Goal: Task Accomplishment & Management: Use online tool/utility

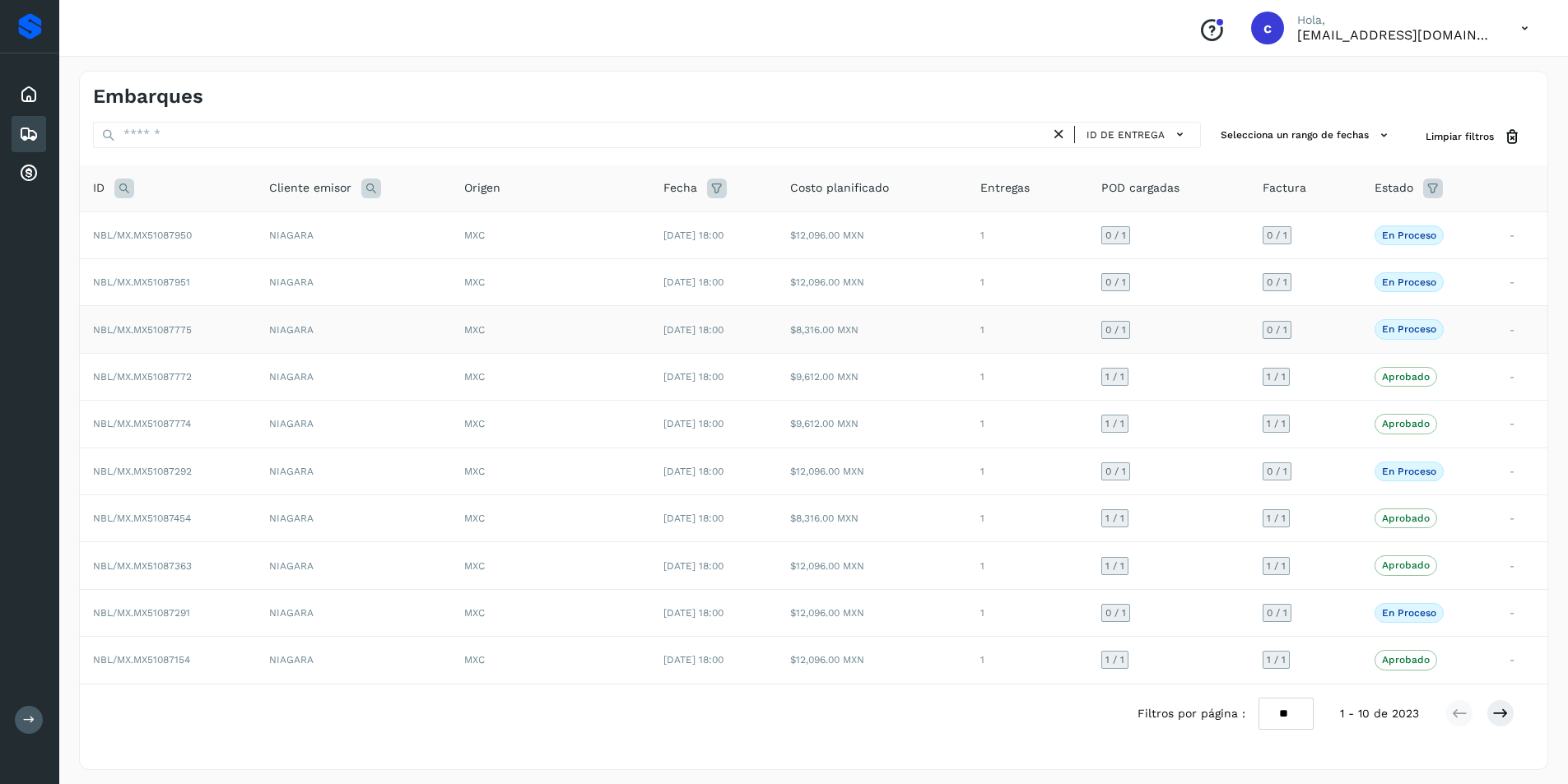
click at [385, 338] on td "NIAGARA" at bounding box center [353, 329] width 195 height 47
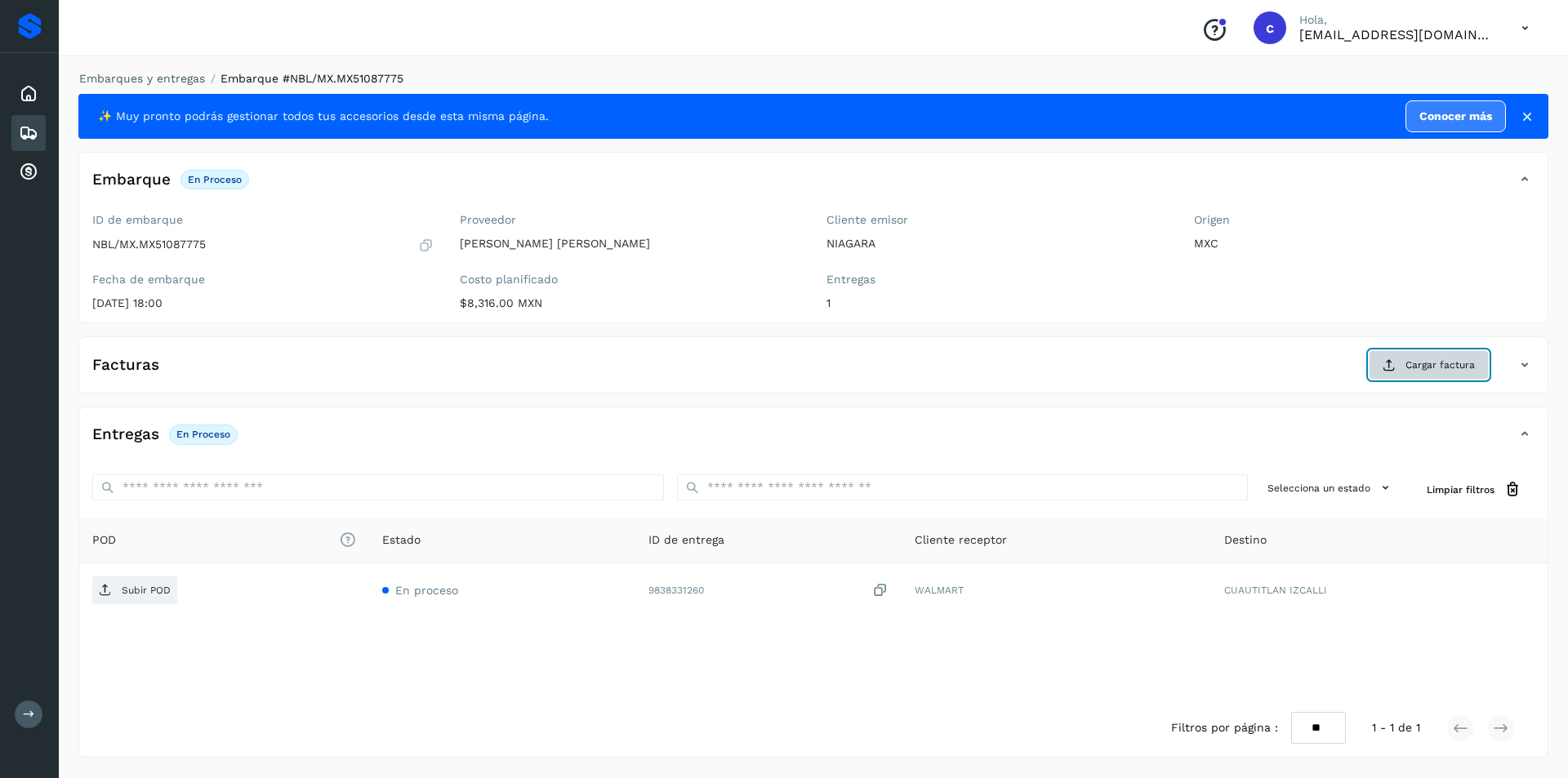
click at [1422, 357] on button "Cargar factura" at bounding box center [1429, 365] width 120 height 29
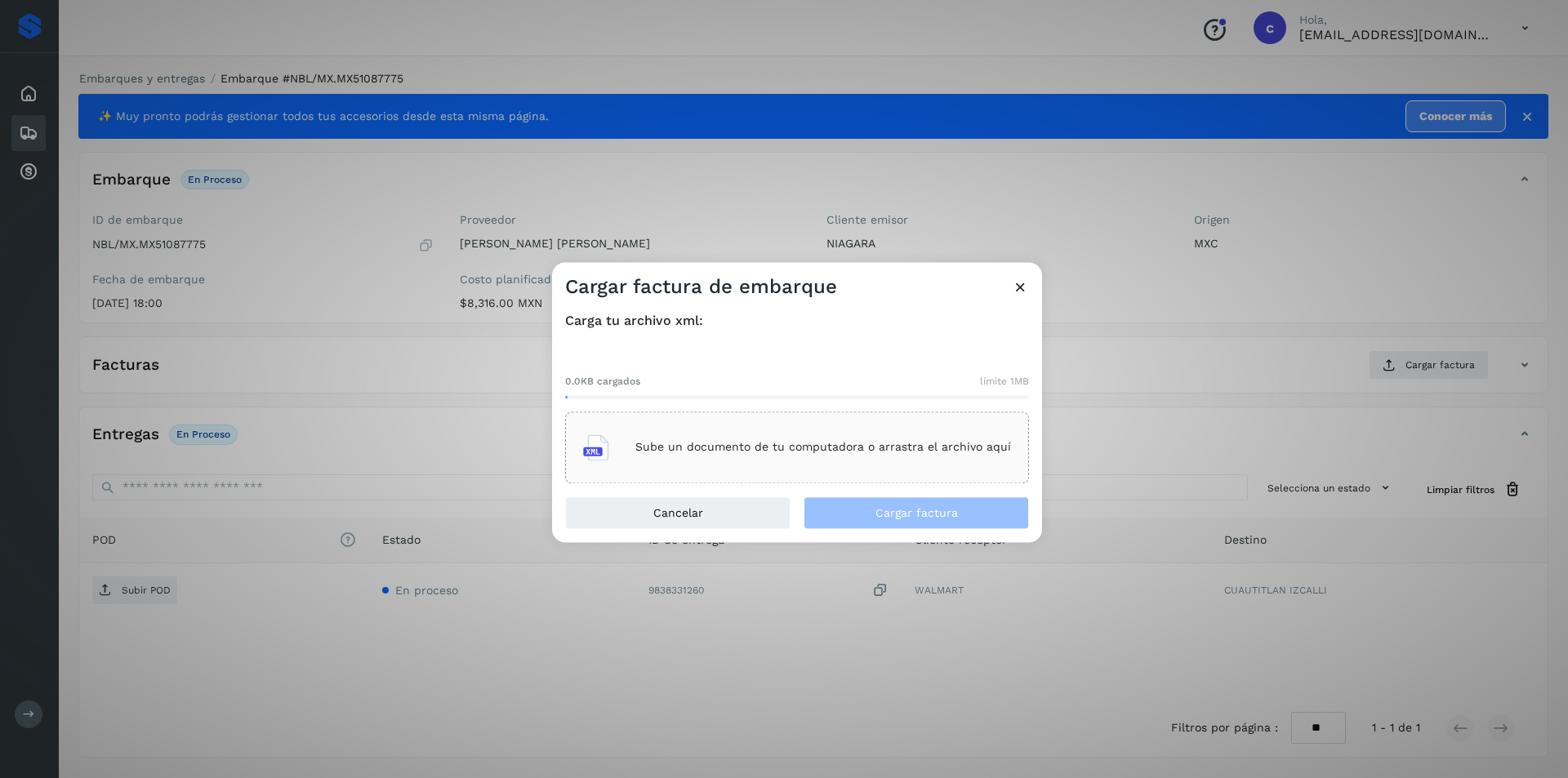
click at [858, 428] on div "Sube un documento de tu computadora o arrastra el archivo aquí" at bounding box center [797, 447] width 428 height 44
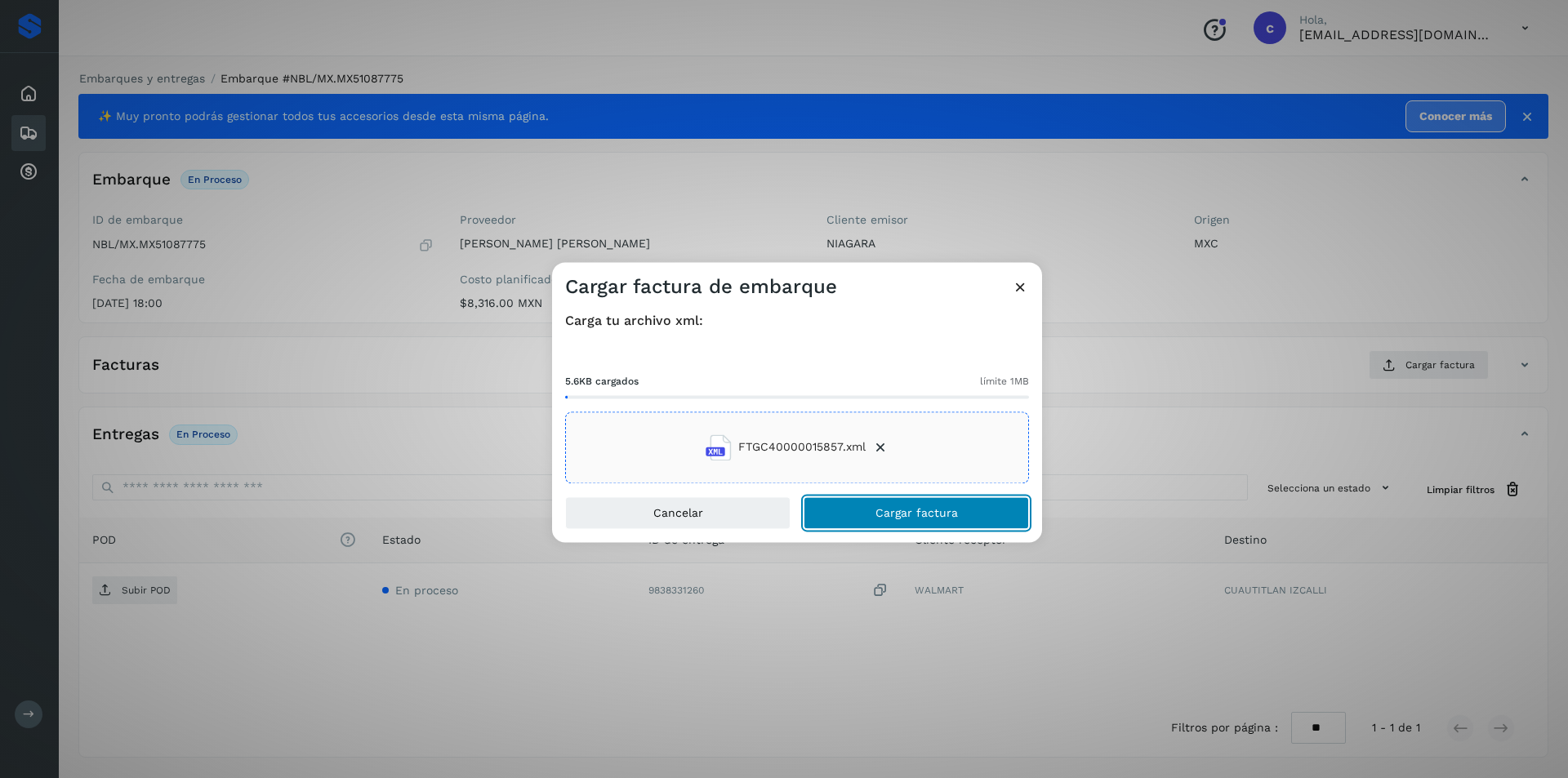
click at [941, 509] on span "Cargar factura" at bounding box center [917, 513] width 83 height 11
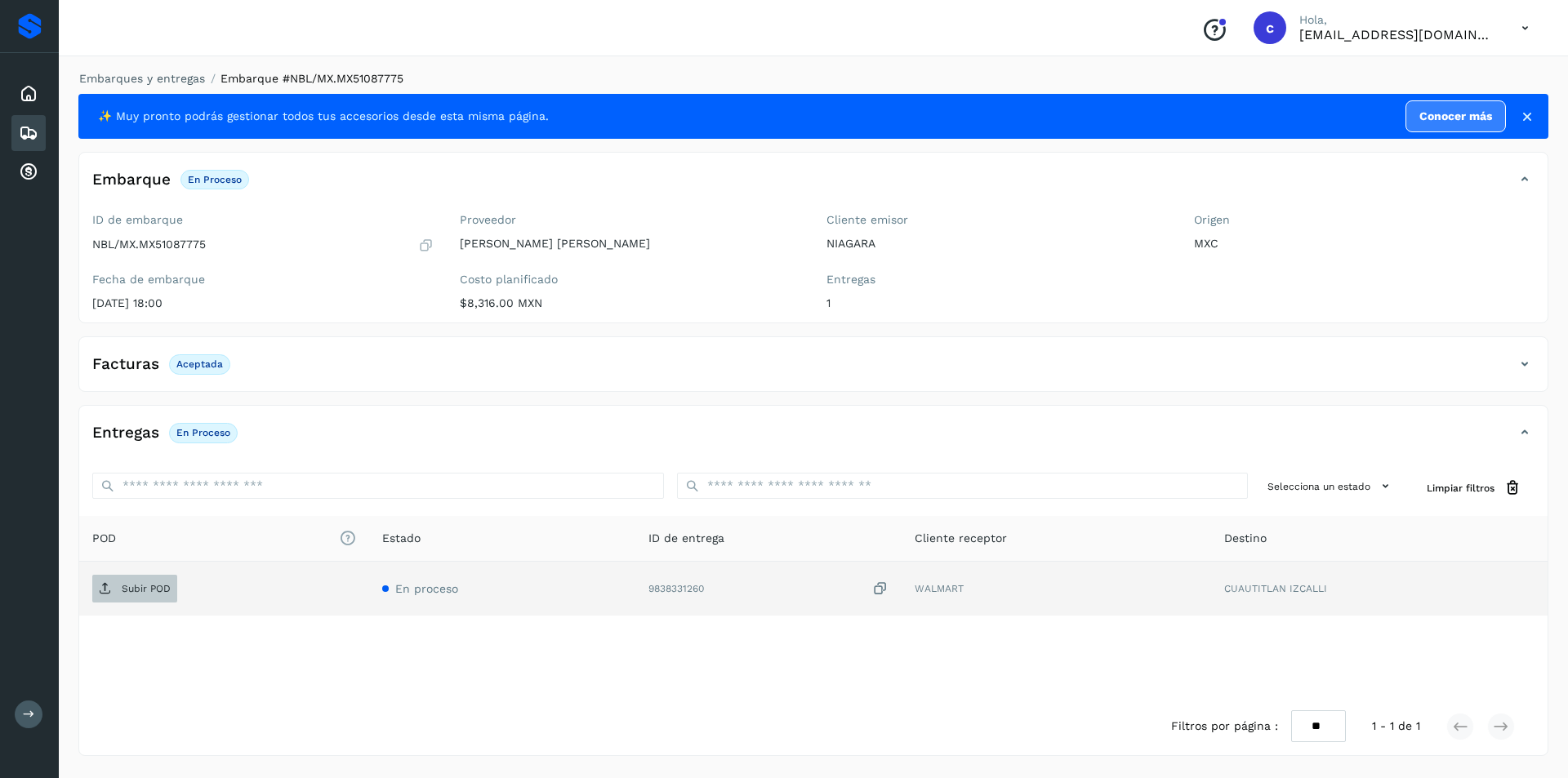
click at [143, 586] on p "Subir POD" at bounding box center [147, 589] width 49 height 11
click at [143, 594] on span "PDF" at bounding box center [120, 589] width 55 height 26
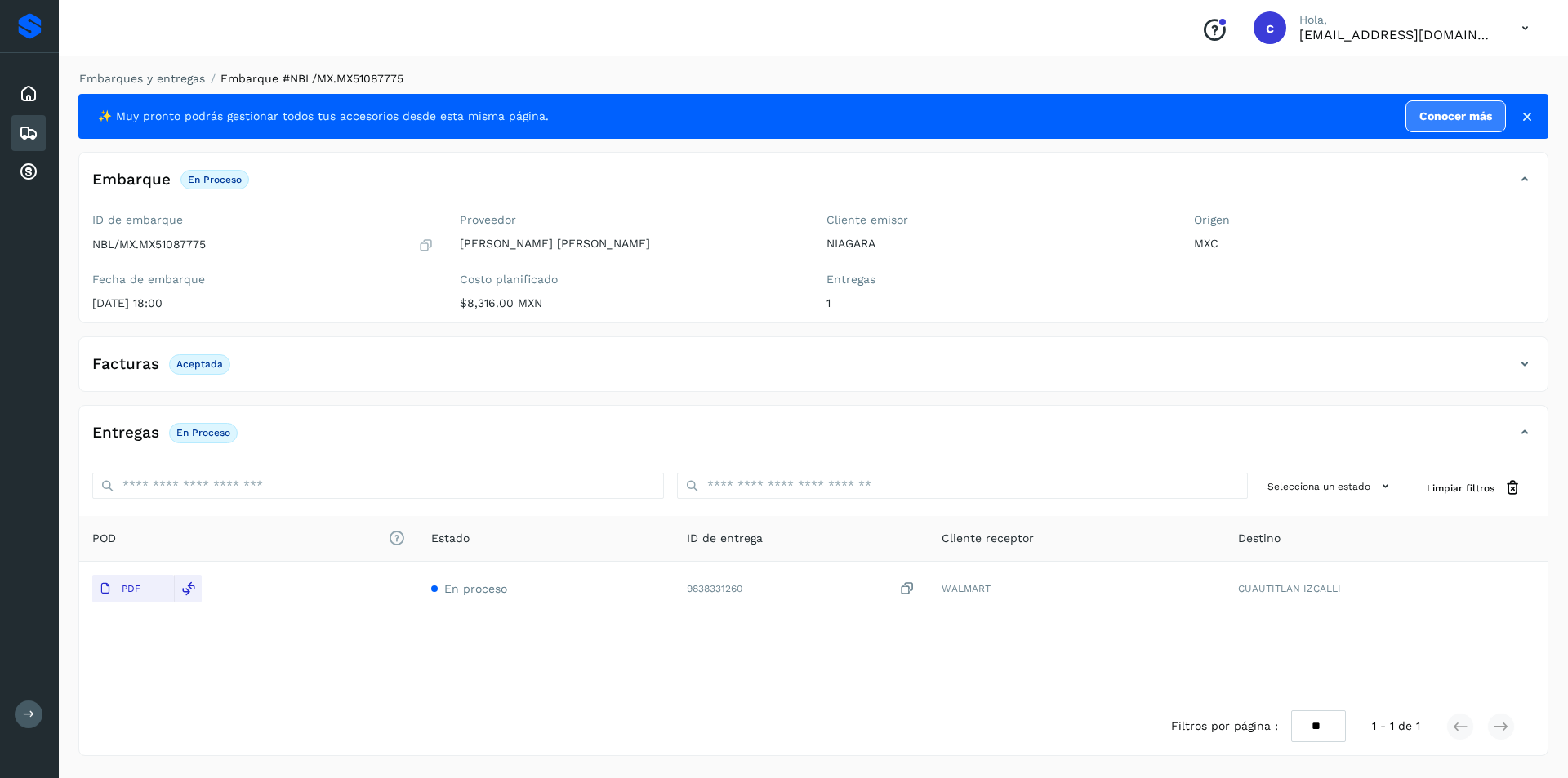
click at [18, 129] on div "Embarques" at bounding box center [29, 133] width 34 height 36
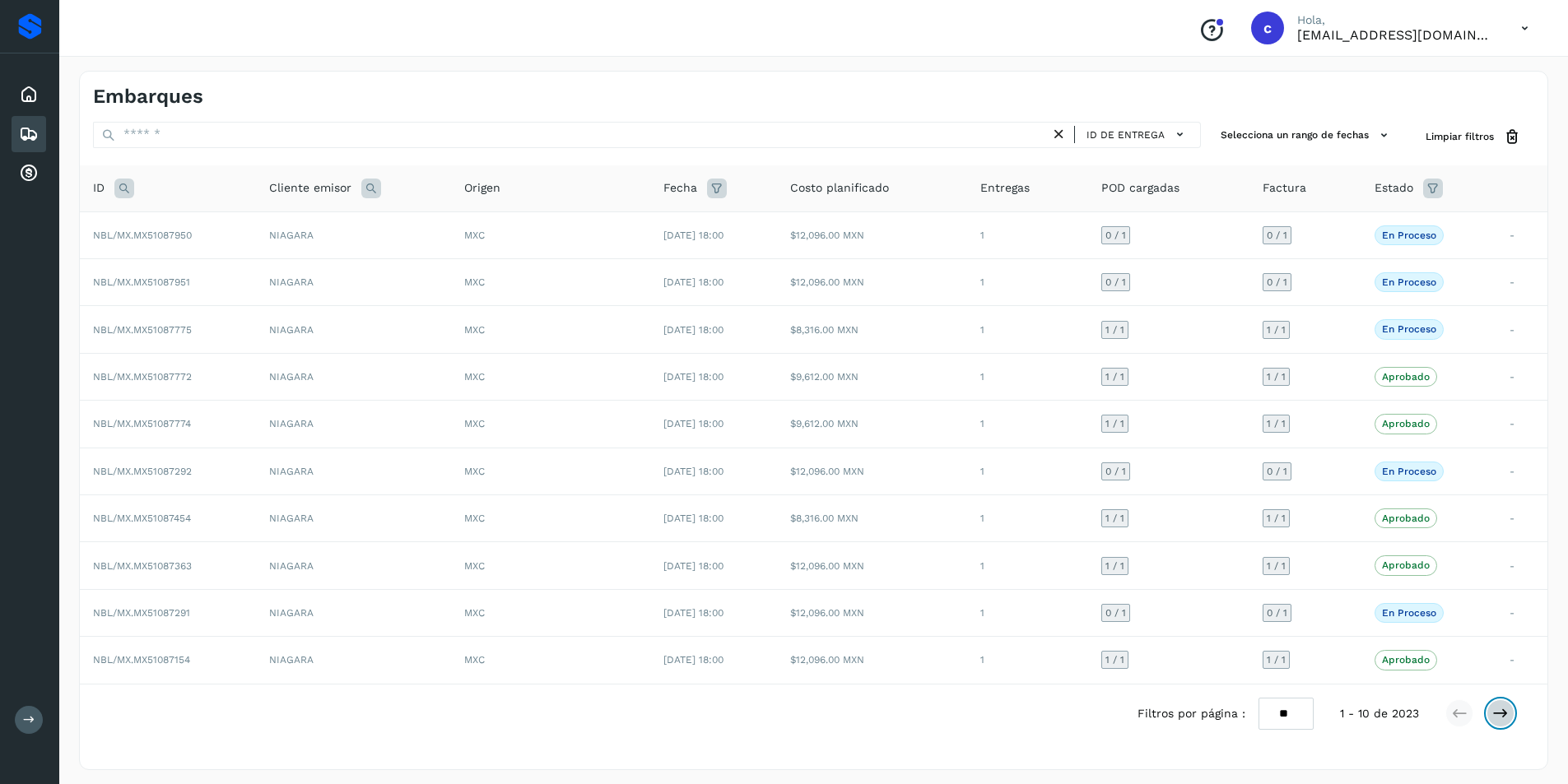
click at [1500, 716] on icon at bounding box center [1501, 713] width 17 height 17
click at [1503, 706] on icon at bounding box center [1501, 713] width 17 height 17
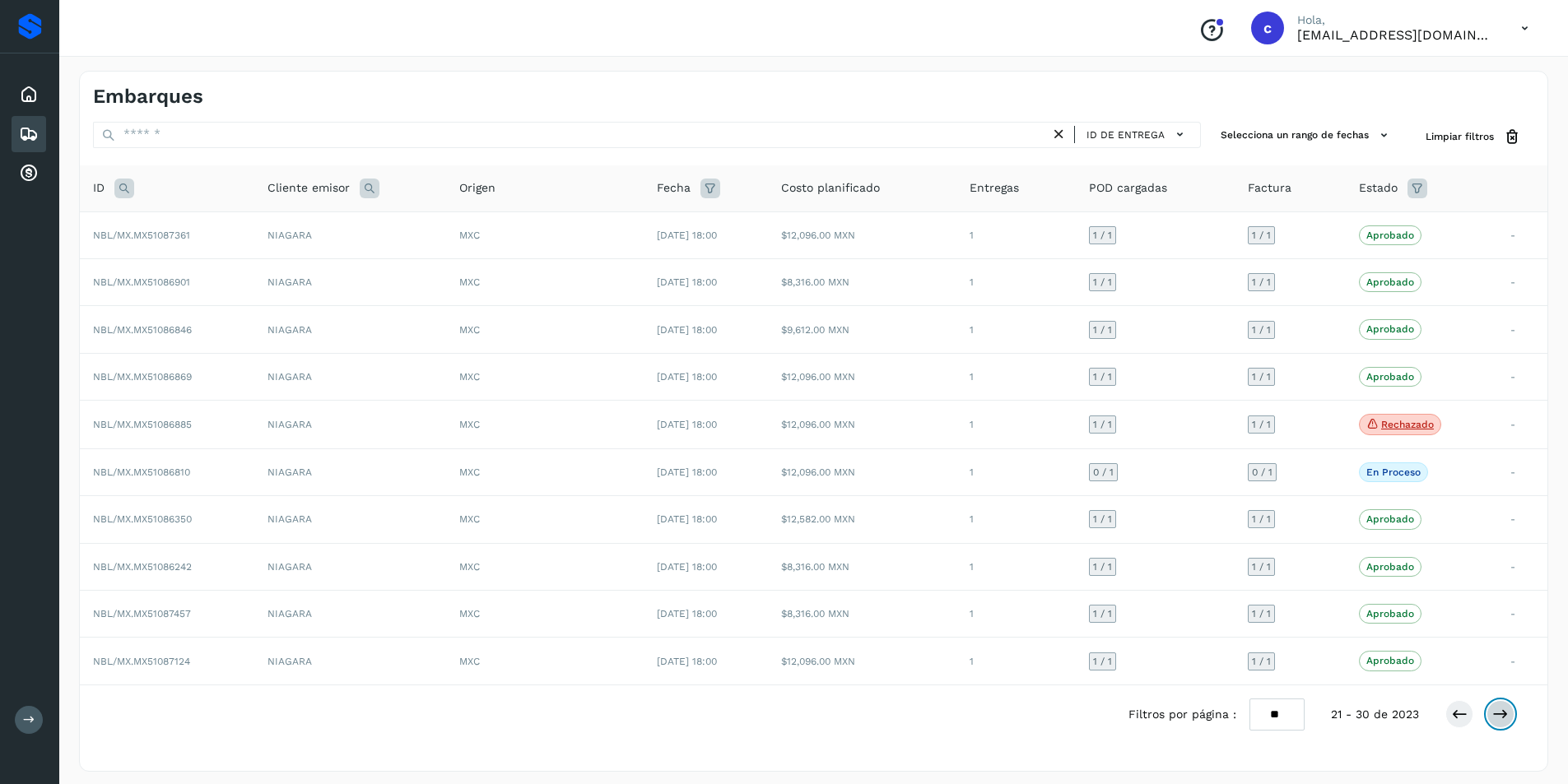
click at [1497, 718] on icon at bounding box center [1501, 714] width 17 height 17
click at [1450, 712] on button at bounding box center [1460, 713] width 28 height 28
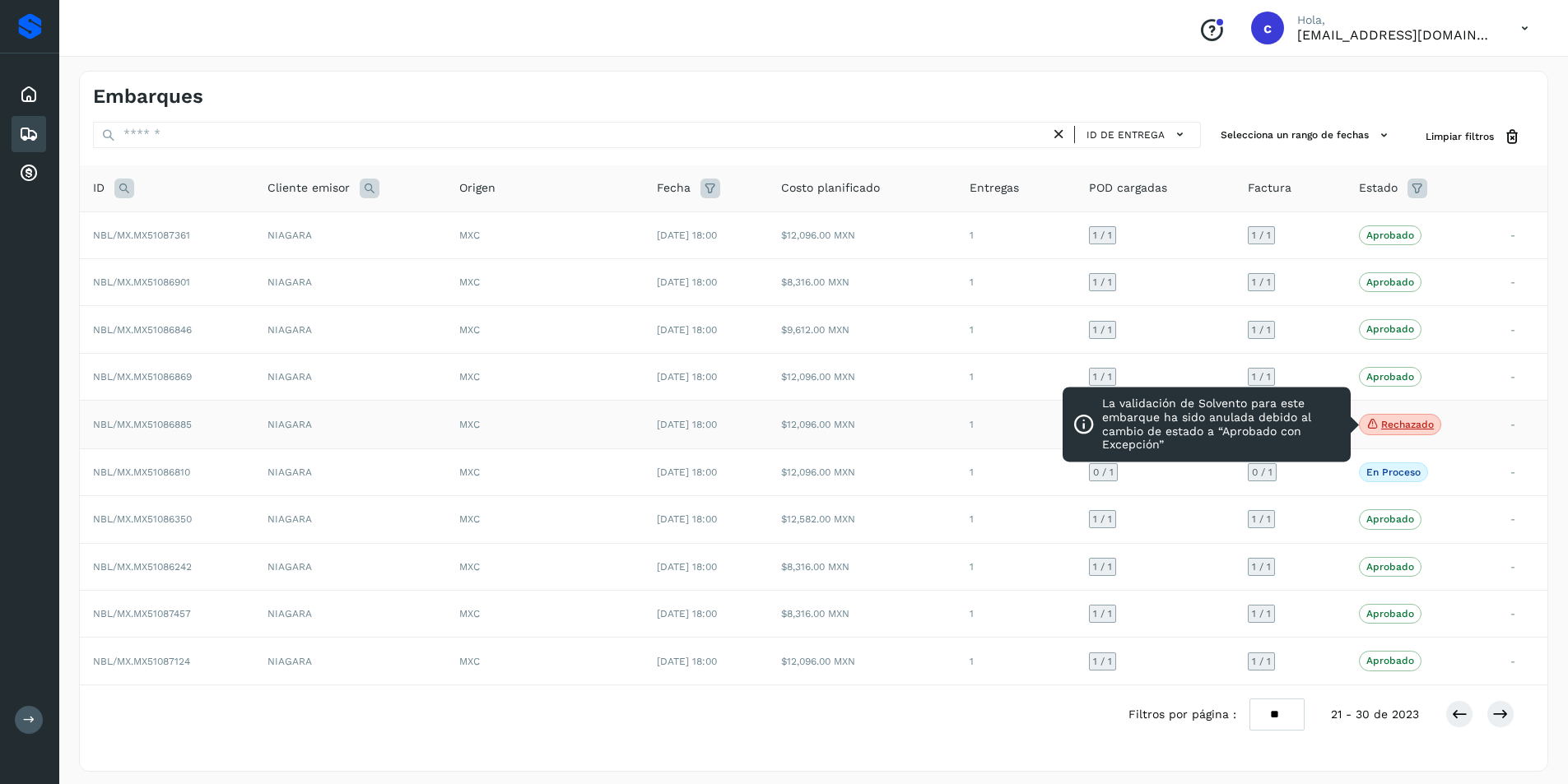
click at [1386, 427] on p "Rechazado" at bounding box center [1408, 424] width 53 height 12
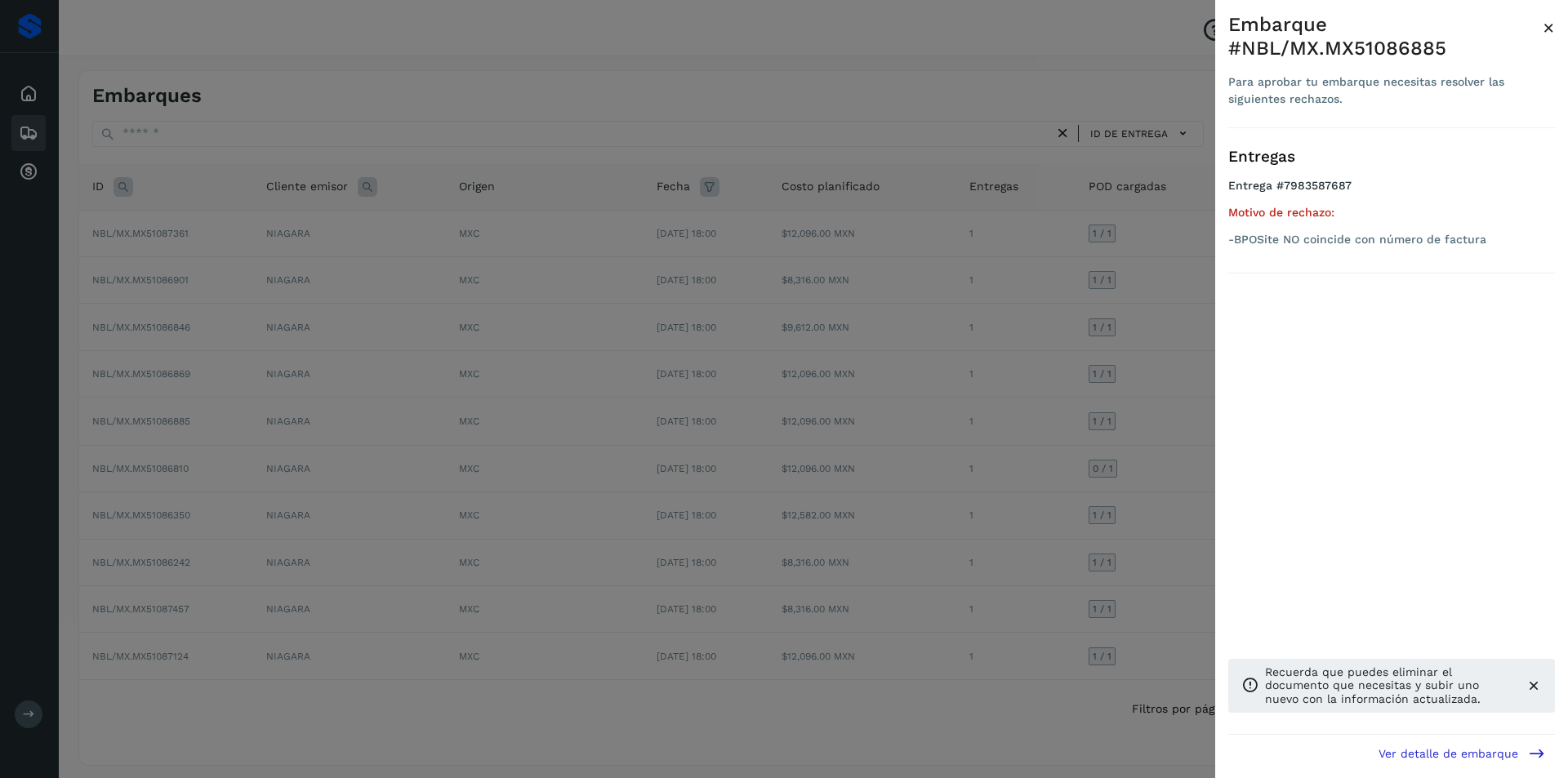
click at [1017, 414] on div at bounding box center [784, 389] width 1568 height 778
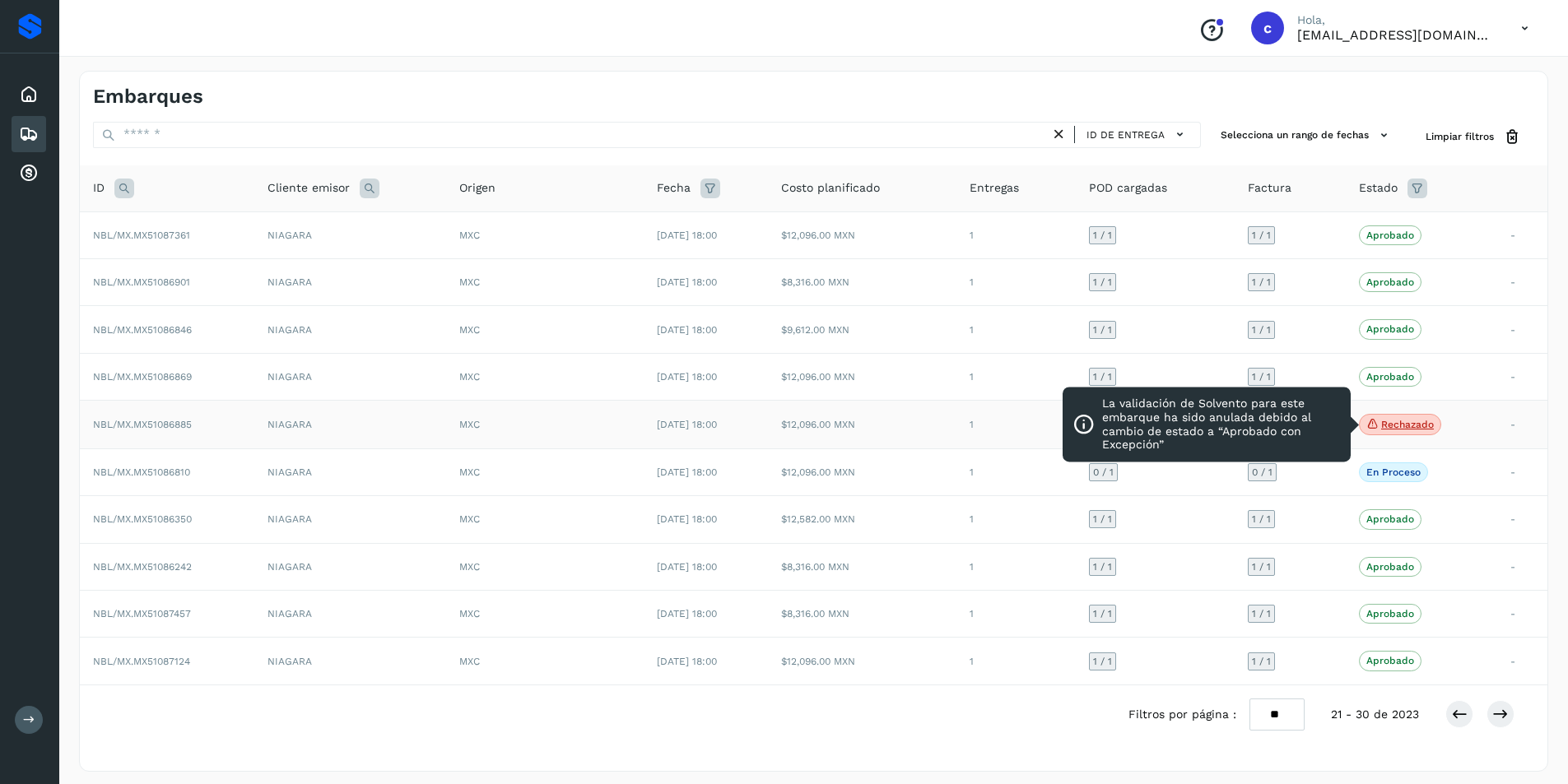
click at [1420, 424] on p "Rechazado" at bounding box center [1408, 424] width 53 height 12
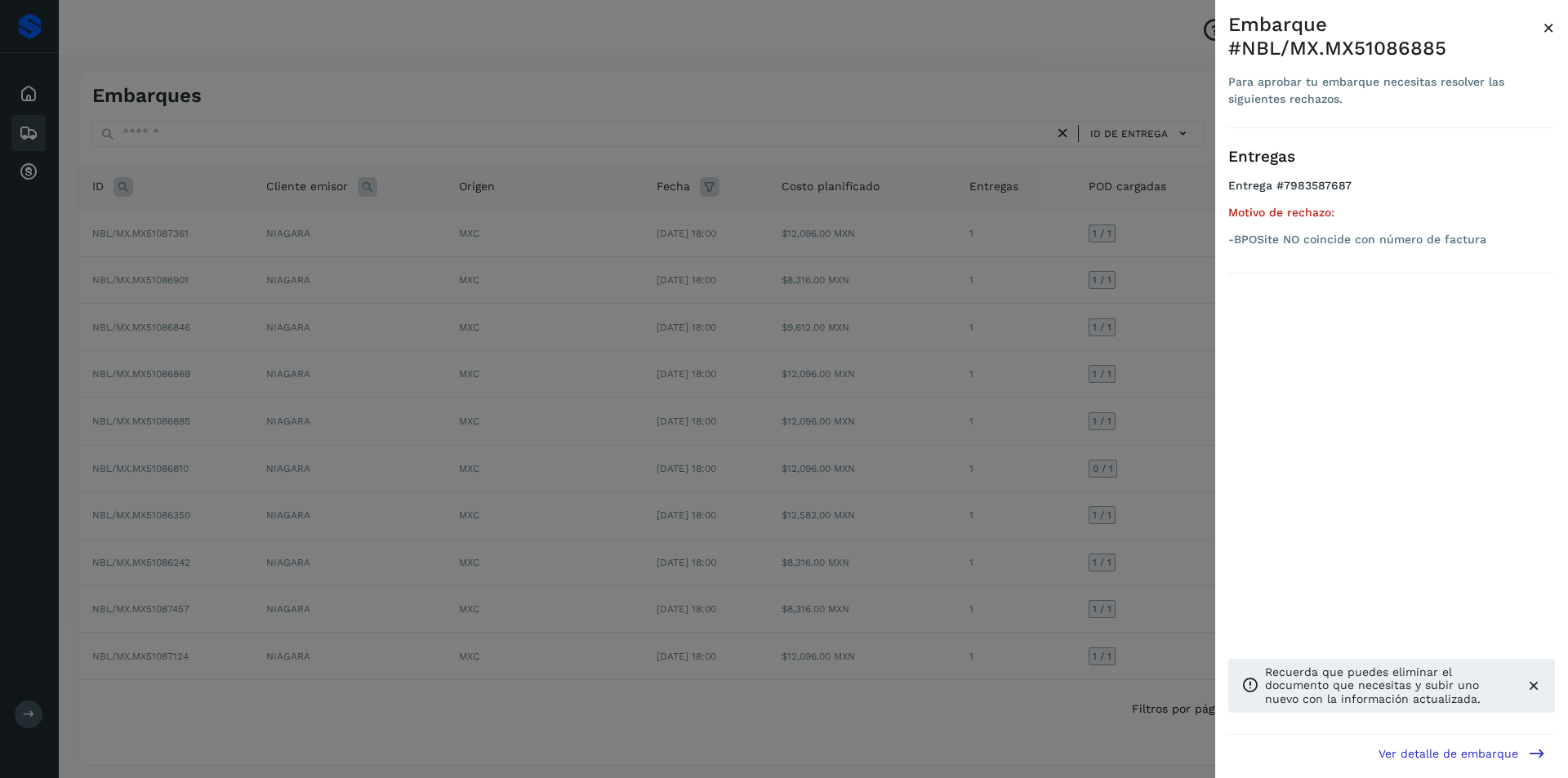
click at [776, 384] on div at bounding box center [784, 389] width 1568 height 778
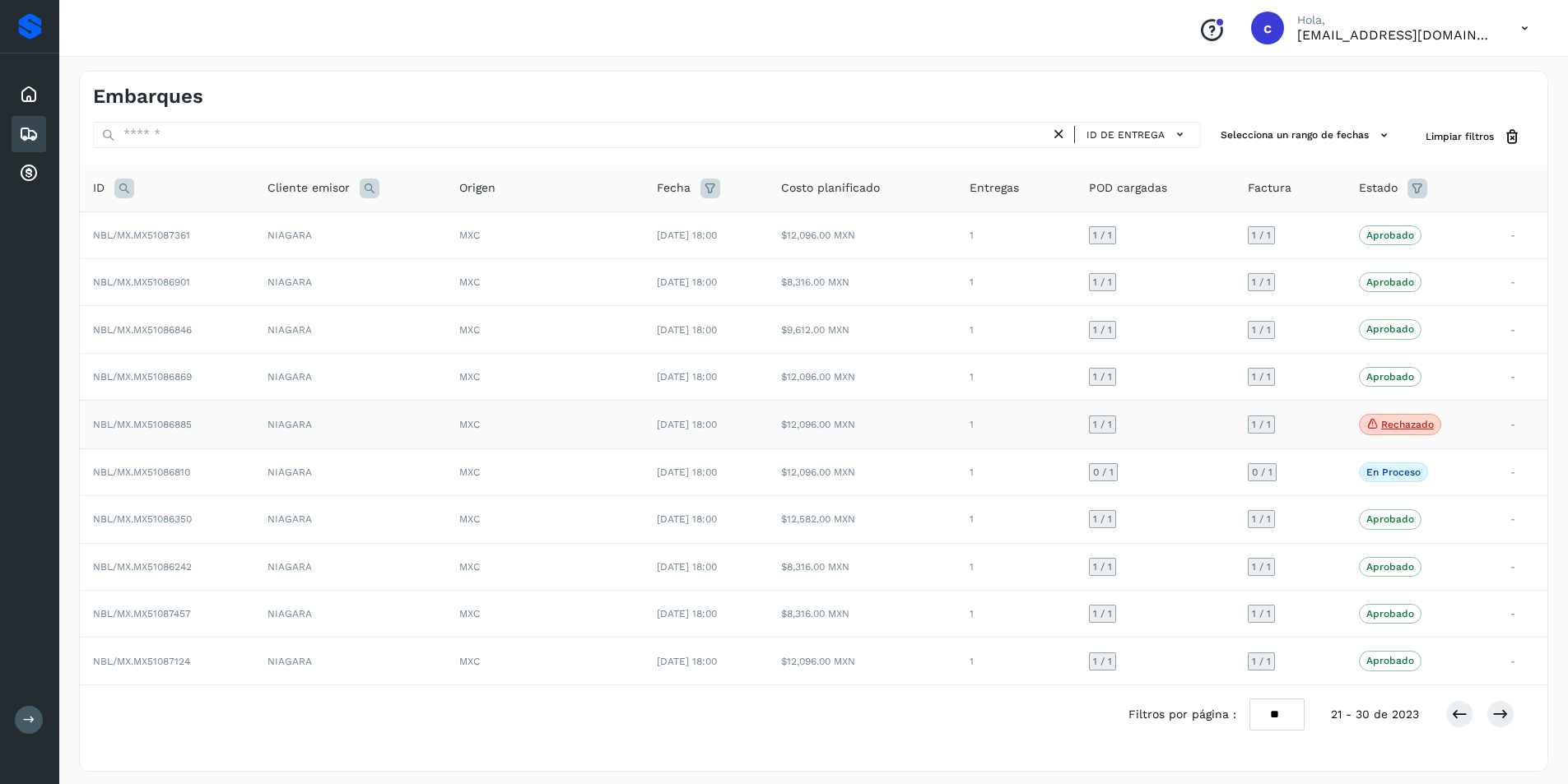
click at [571, 422] on div "MXC" at bounding box center [544, 424] width 170 height 15
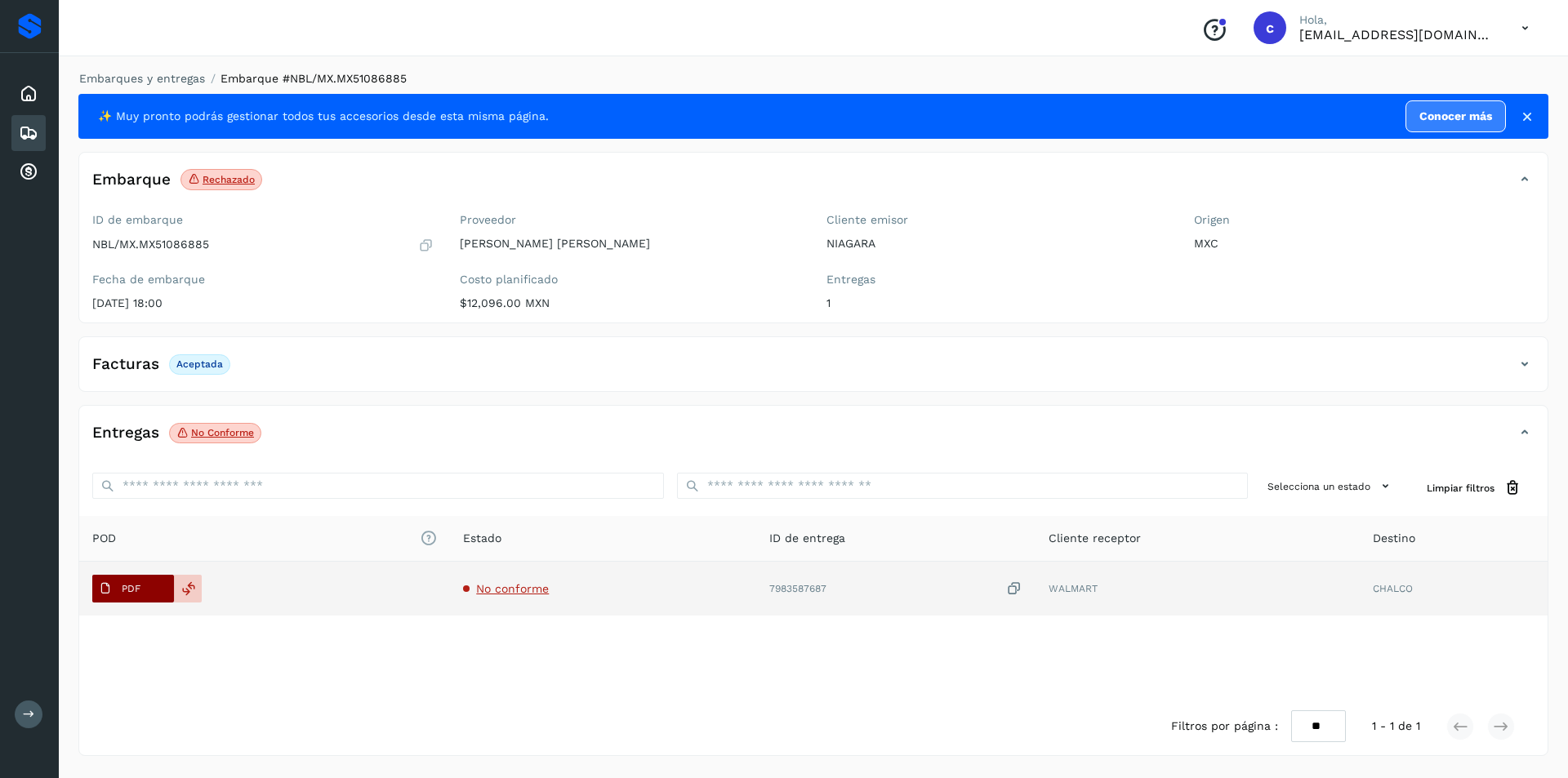
click at [137, 599] on span "PDF" at bounding box center [120, 589] width 55 height 26
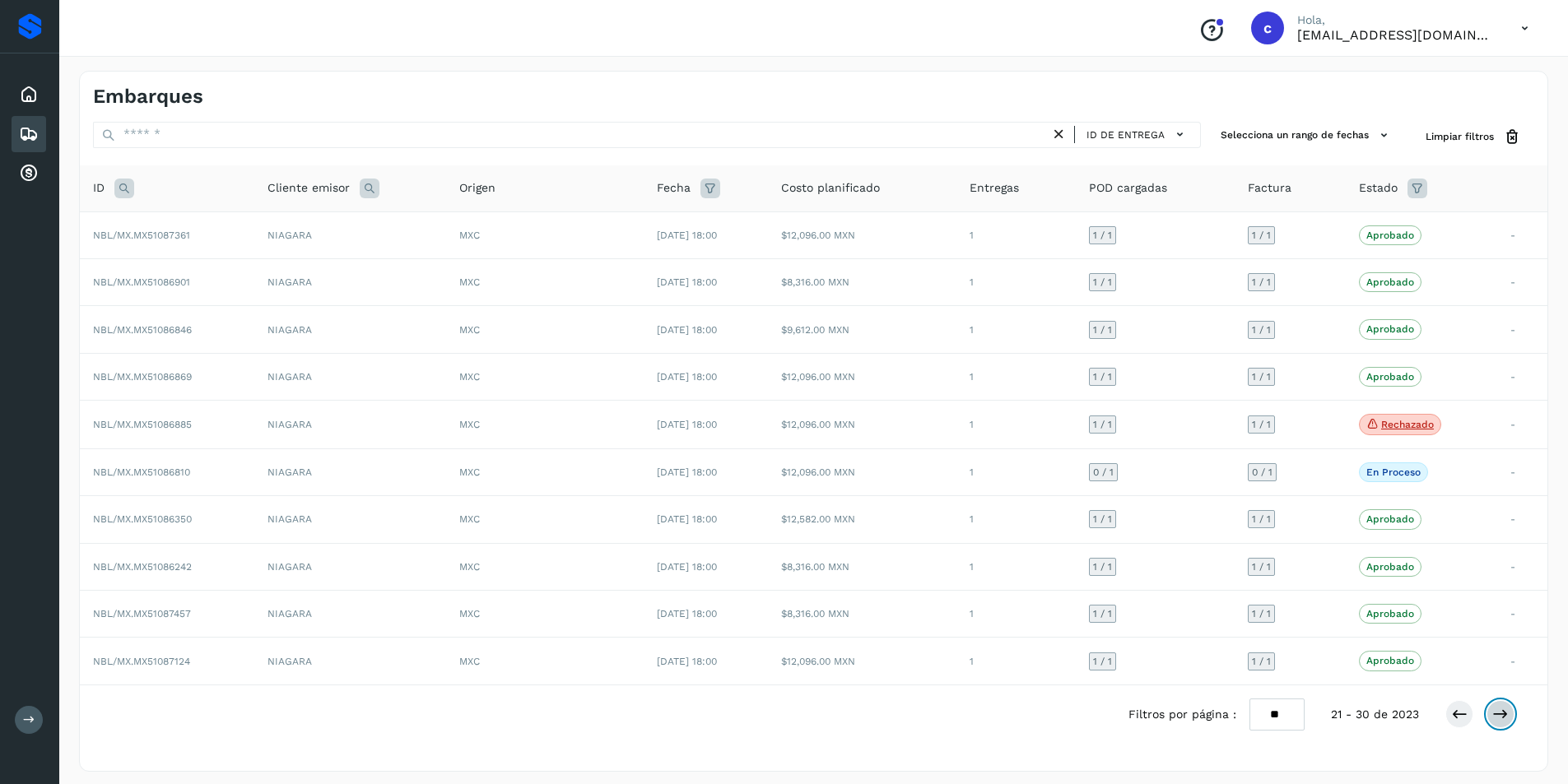
click at [1500, 710] on icon at bounding box center [1501, 714] width 17 height 17
click at [1501, 710] on icon at bounding box center [1501, 713] width 17 height 17
click at [1504, 710] on icon at bounding box center [1501, 716] width 17 height 17
click at [1504, 707] on icon at bounding box center [1501, 713] width 17 height 17
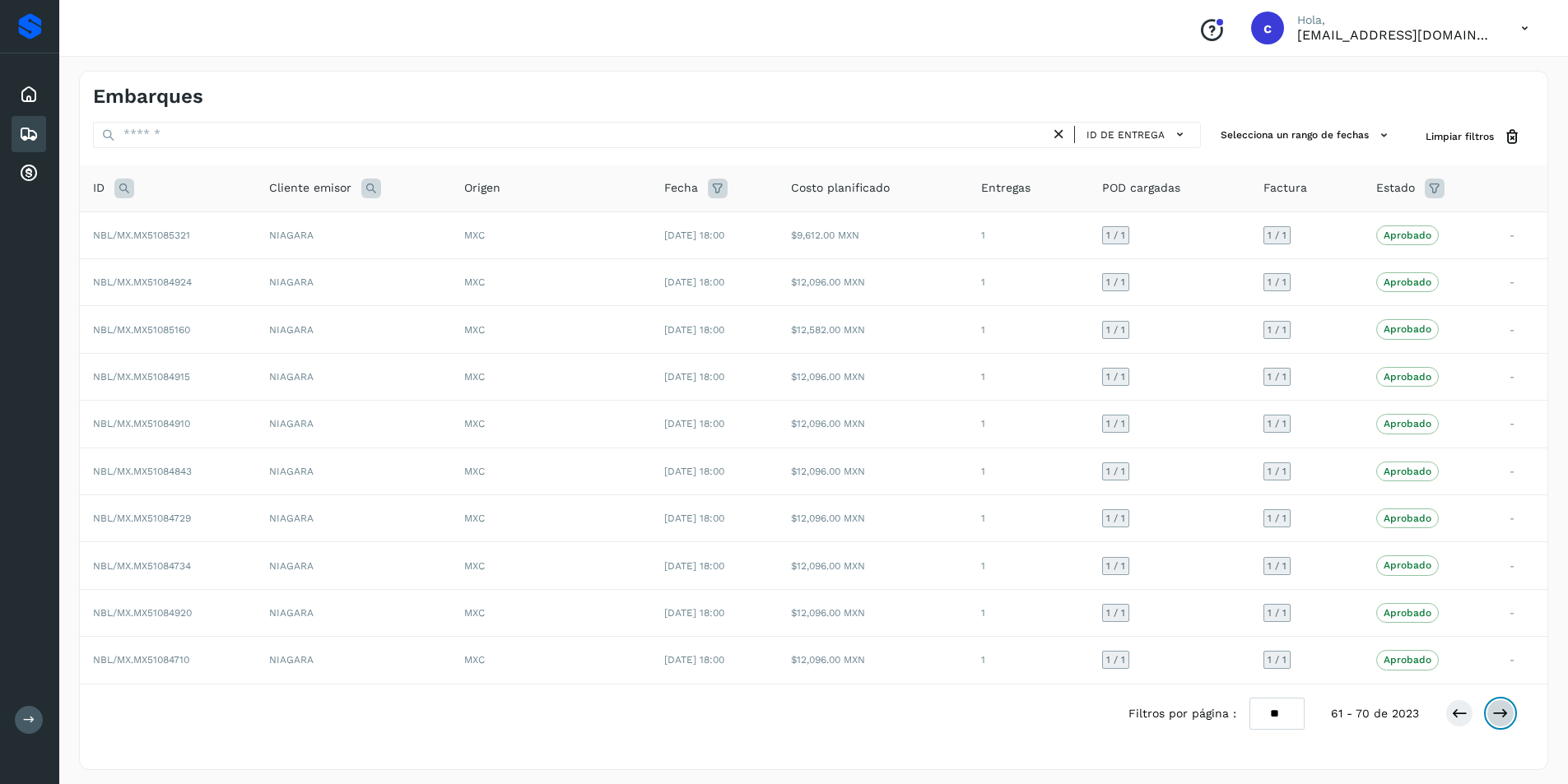
click at [1504, 707] on icon at bounding box center [1501, 713] width 17 height 17
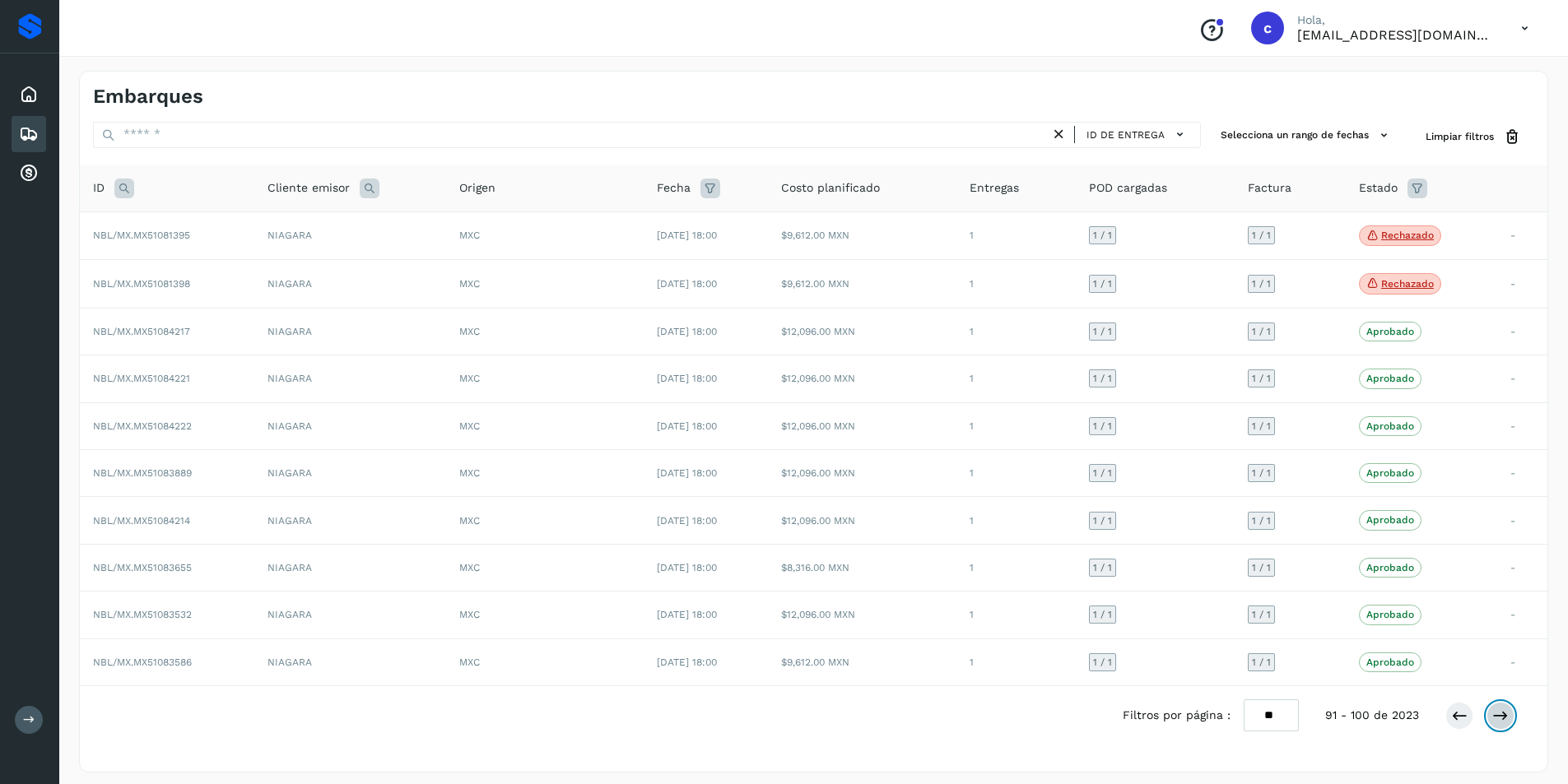
click at [1504, 707] on icon at bounding box center [1501, 716] width 17 height 17
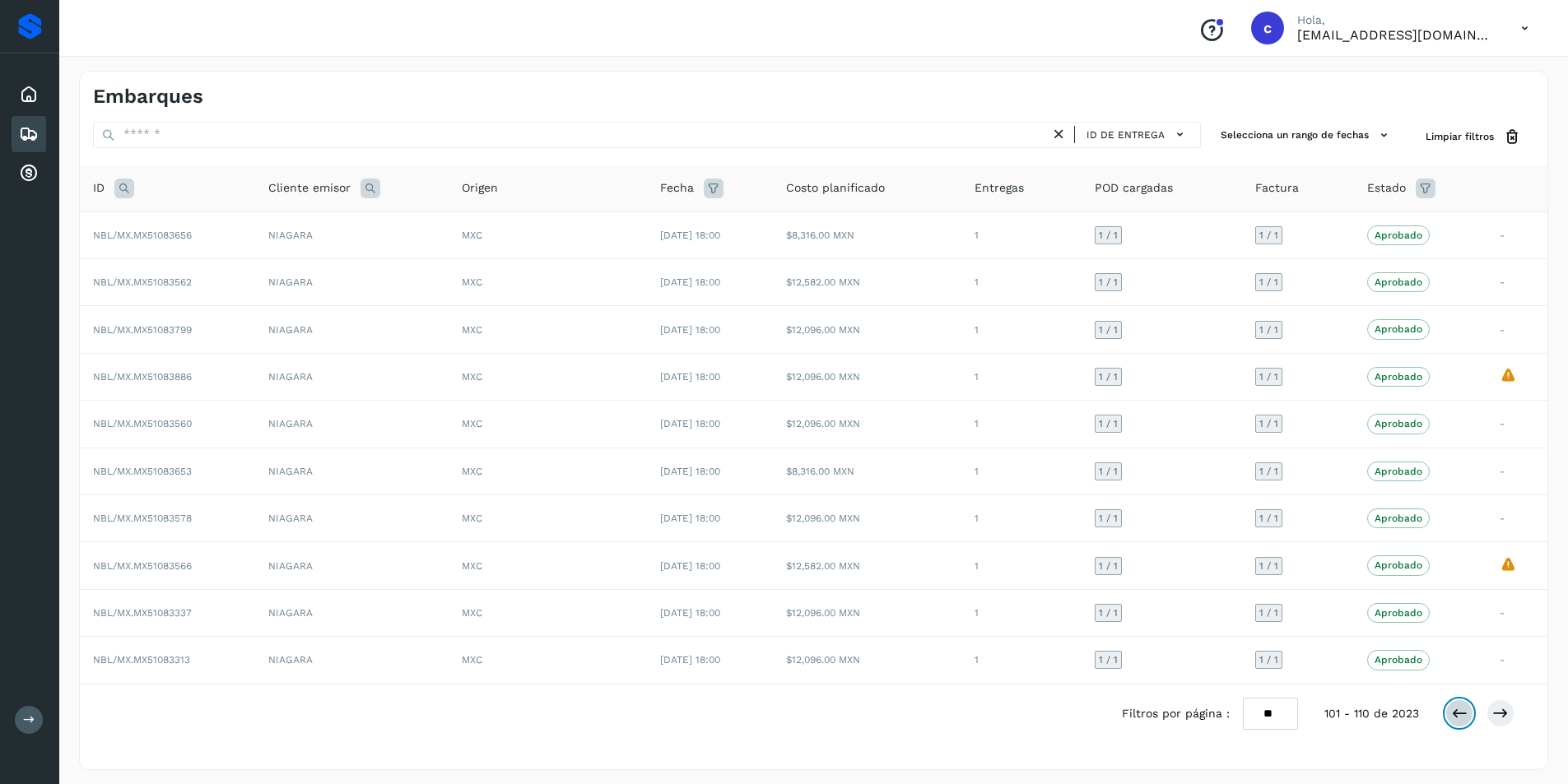
click at [1460, 717] on icon at bounding box center [1460, 713] width 17 height 17
click at [1460, 717] on icon at bounding box center [1460, 716] width 17 height 17
click at [1460, 717] on icon at bounding box center [1460, 713] width 17 height 17
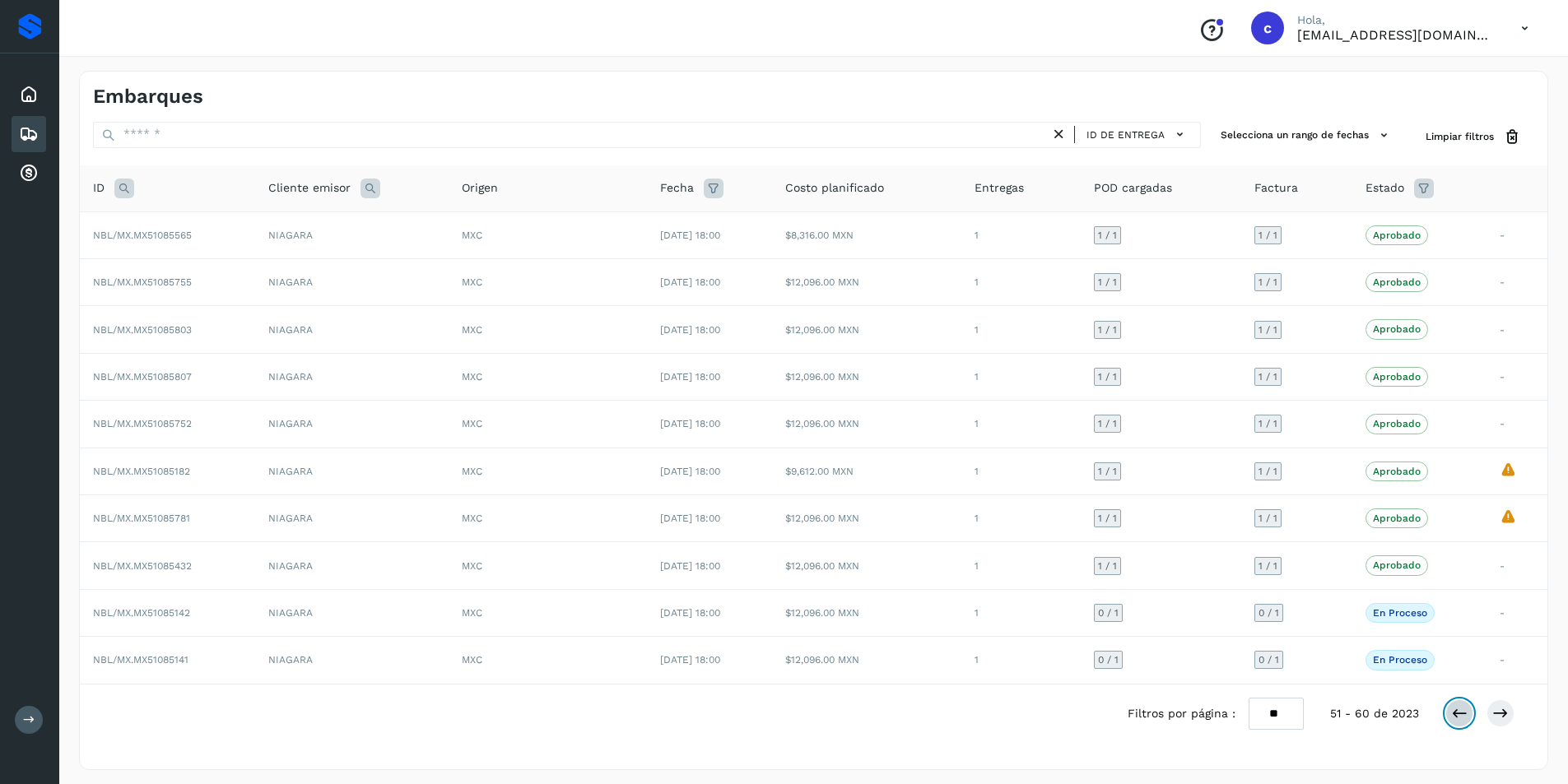
click at [1460, 717] on icon at bounding box center [1460, 713] width 17 height 17
click at [1460, 717] on icon at bounding box center [1460, 716] width 17 height 17
click at [1460, 717] on icon at bounding box center [1460, 713] width 17 height 17
click at [1460, 717] on icon at bounding box center [1460, 714] width 17 height 17
click at [1460, 717] on icon at bounding box center [1460, 713] width 17 height 17
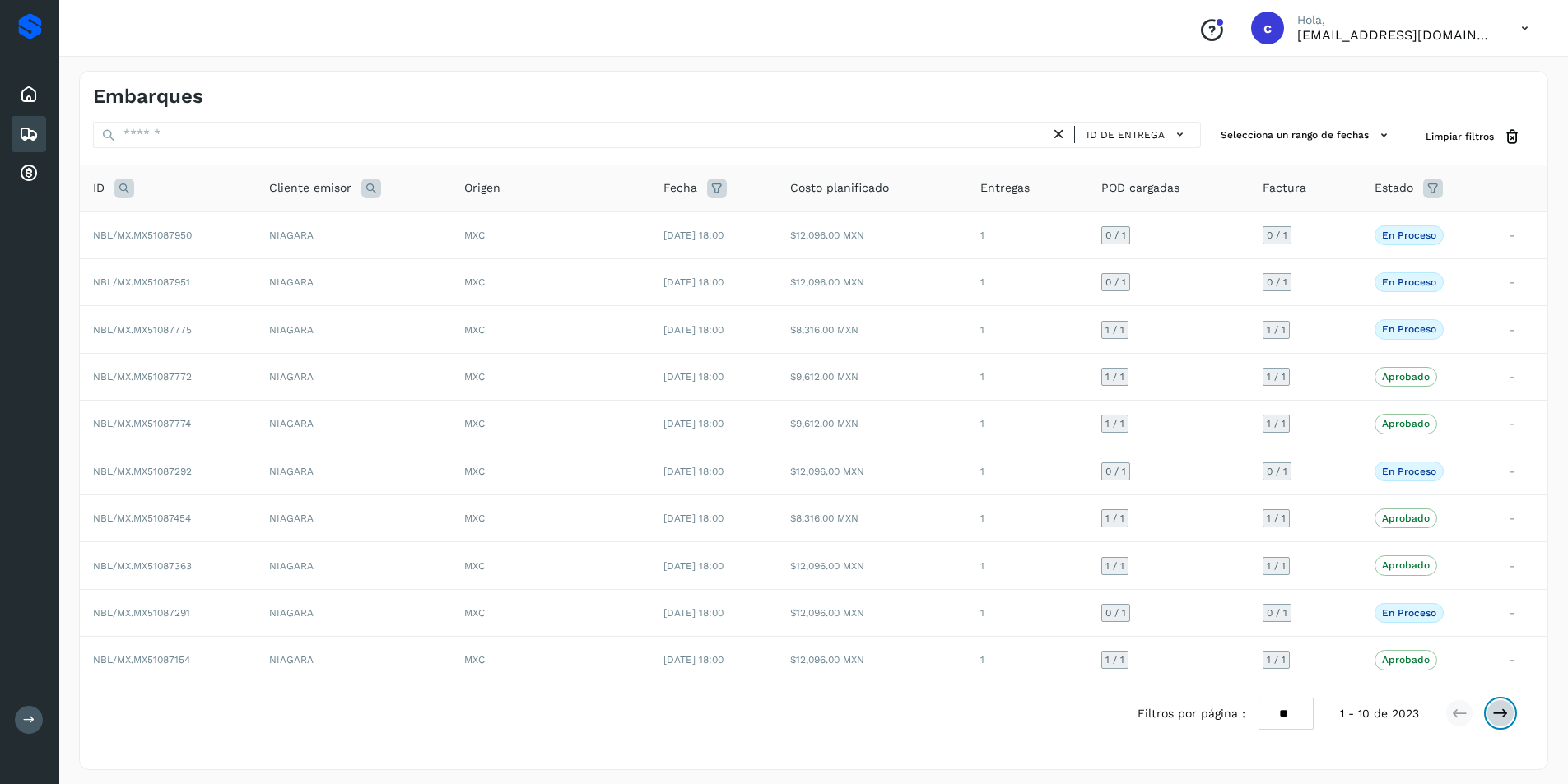
click at [1499, 706] on icon at bounding box center [1501, 713] width 17 height 17
click at [1491, 710] on button at bounding box center [1501, 713] width 28 height 28
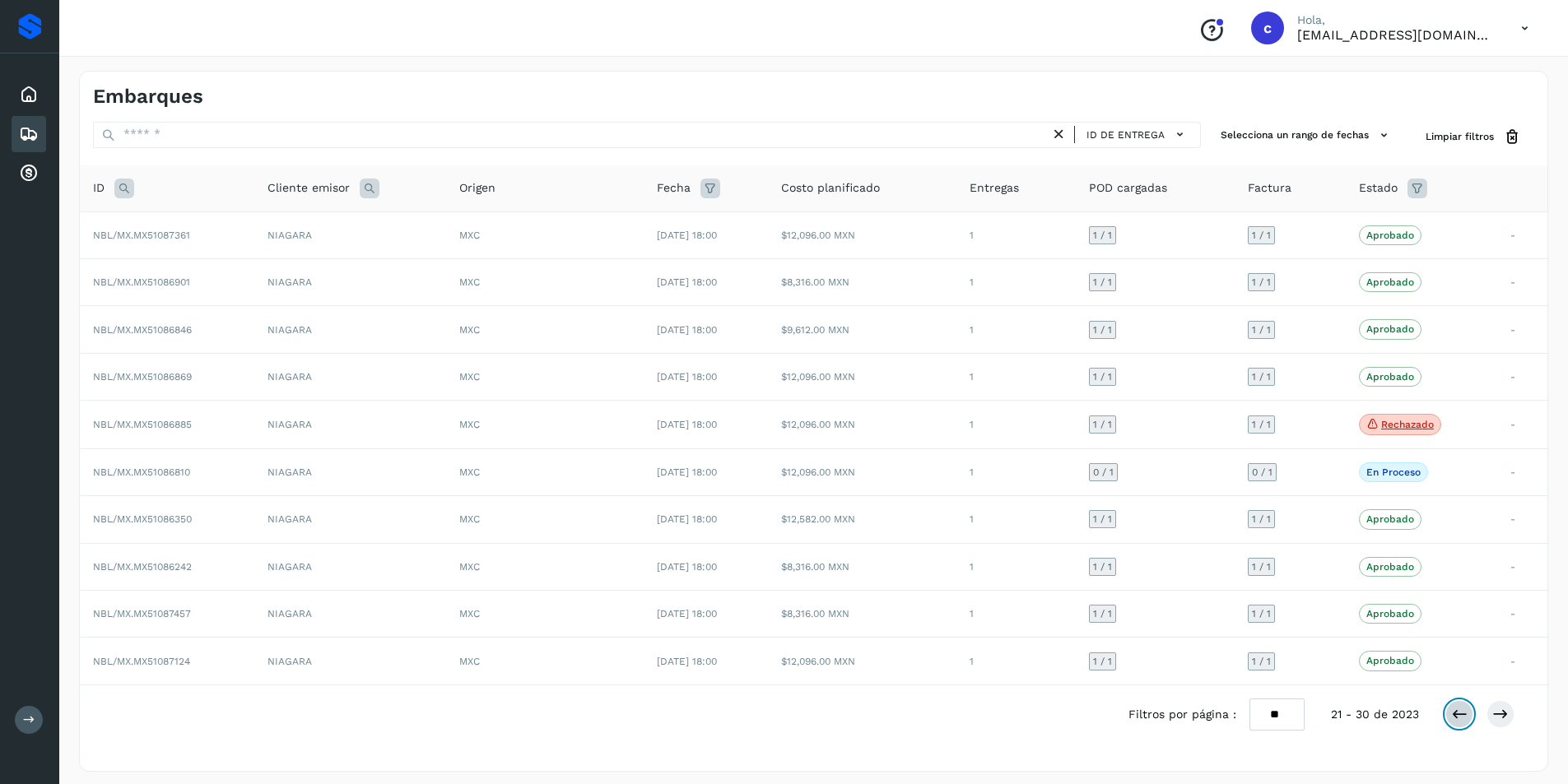
click at [1457, 706] on icon at bounding box center [1460, 714] width 17 height 17
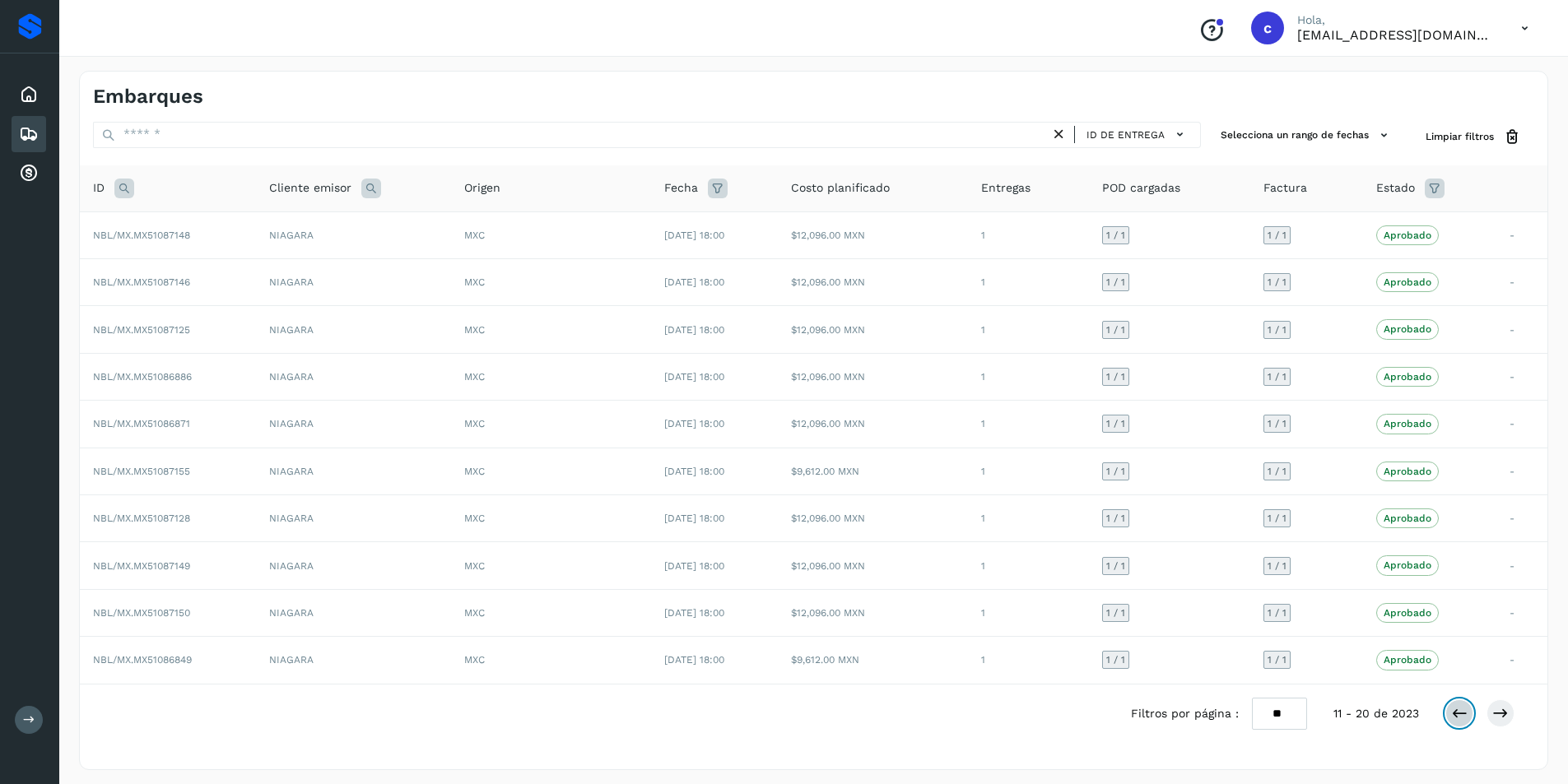
click at [1457, 706] on icon at bounding box center [1460, 713] width 17 height 17
click at [1490, 716] on button at bounding box center [1501, 713] width 28 height 28
click at [1496, 720] on icon at bounding box center [1501, 713] width 17 height 17
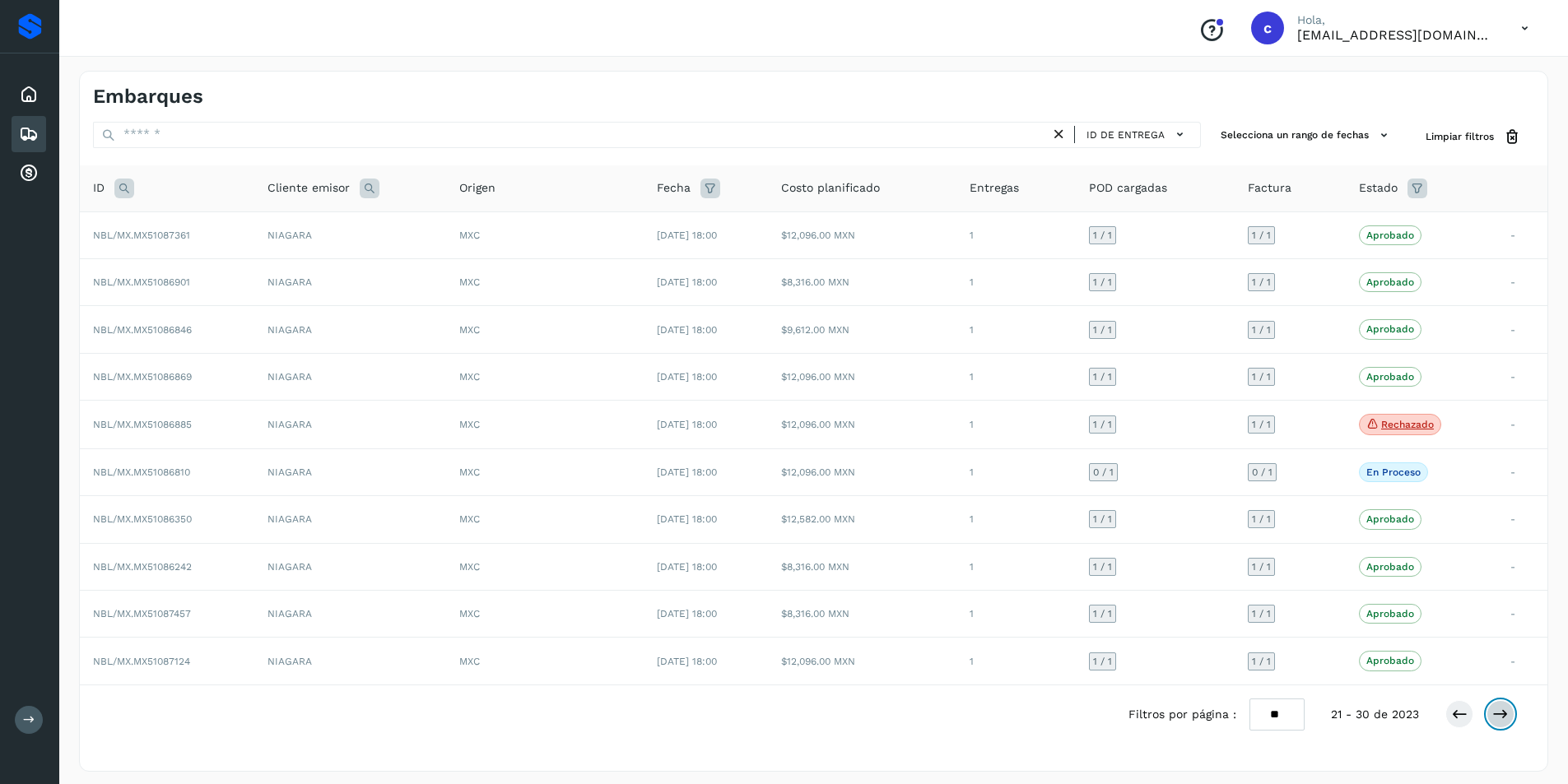
click at [1496, 720] on icon at bounding box center [1501, 714] width 17 height 17
click at [1455, 718] on icon at bounding box center [1460, 713] width 17 height 17
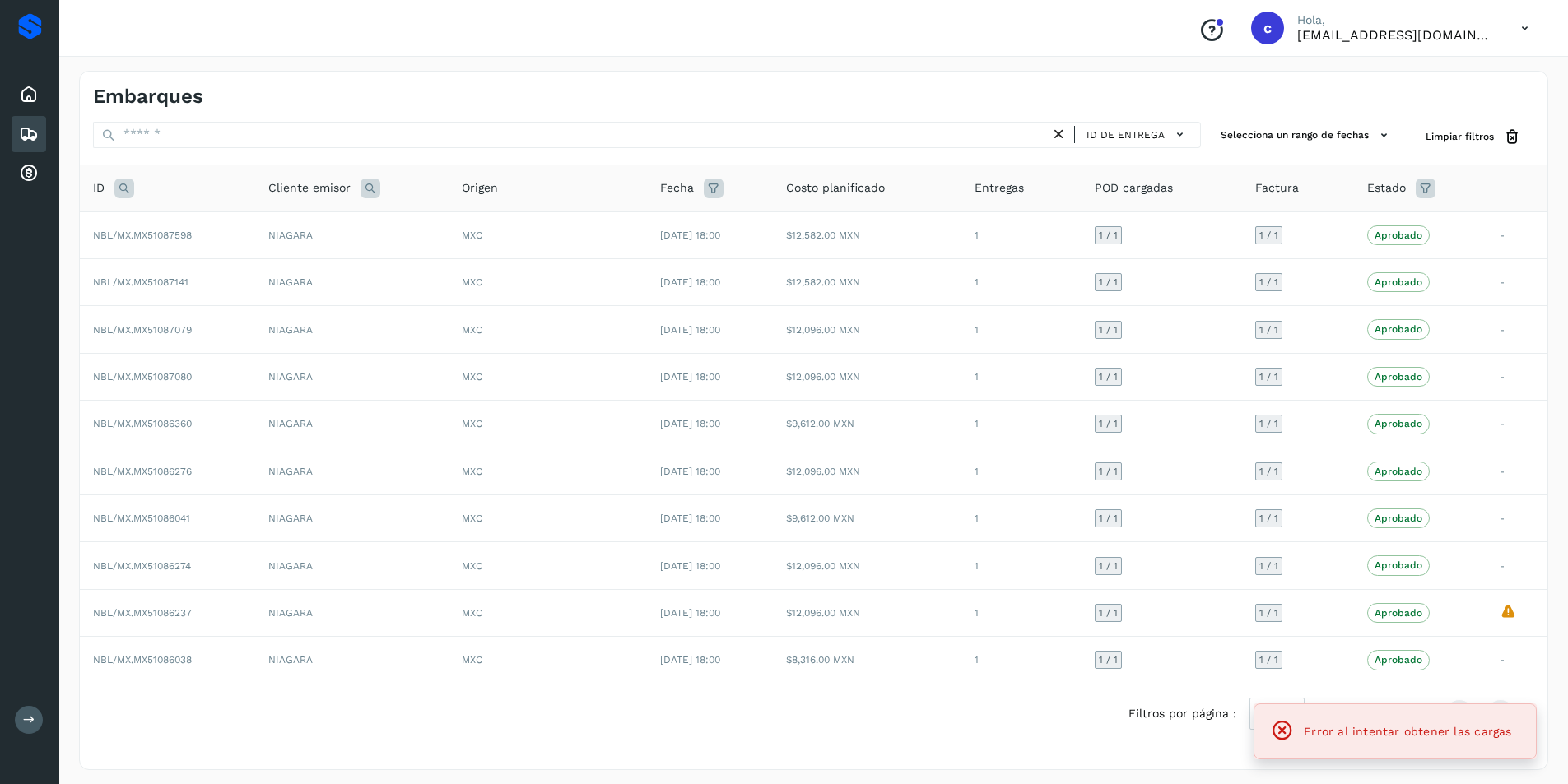
click at [1451, 709] on div "Error al intentar obtener las cargas" at bounding box center [1395, 731] width 283 height 56
click at [25, 130] on icon at bounding box center [29, 135] width 20 height 20
click at [21, 105] on div "Inicio" at bounding box center [29, 95] width 35 height 36
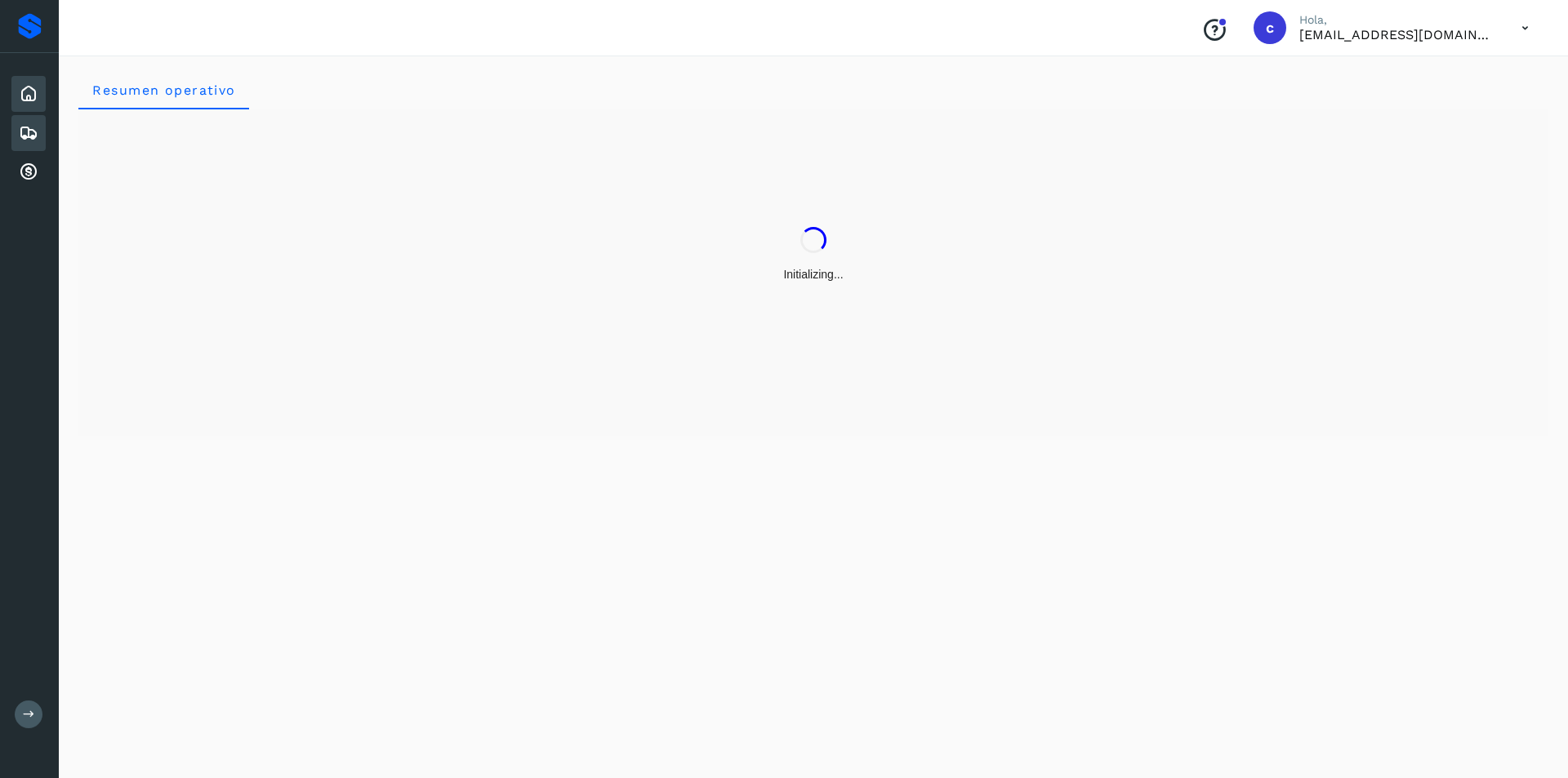
click at [20, 140] on icon at bounding box center [29, 133] width 20 height 20
